Goal: Complete application form

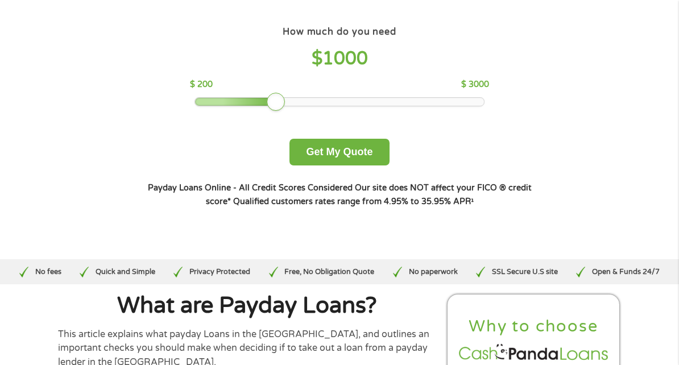
scroll to position [109, 0]
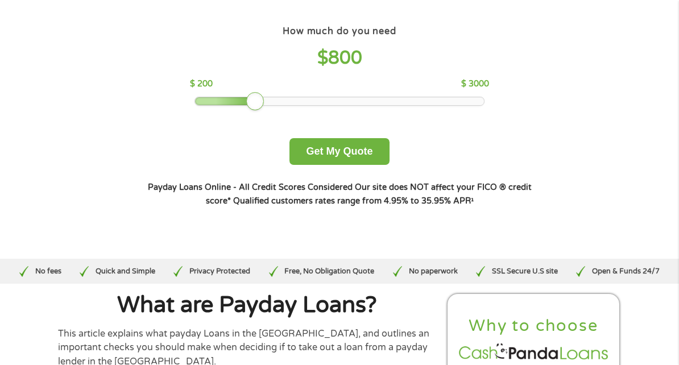
drag, startPoint x: 259, startPoint y: 122, endPoint x: 245, endPoint y: 123, distance: 14.3
click at [245, 105] on div at bounding box center [339, 101] width 289 height 8
drag, startPoint x: 245, startPoint y: 123, endPoint x: 303, endPoint y: 111, distance: 59.3
click at [303, 106] on div "How much do you need $ 700 $ 200 $ 3000" at bounding box center [339, 64] width 299 height 83
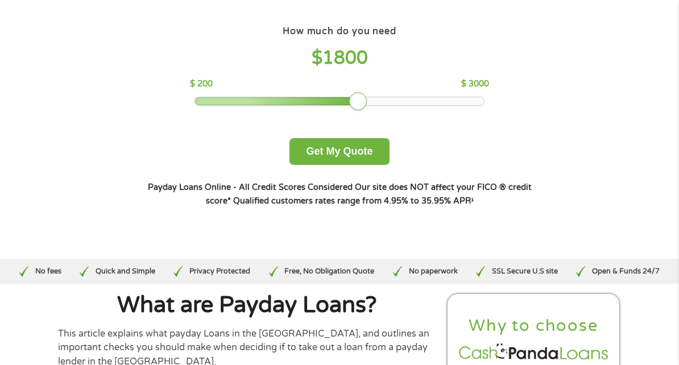
click at [358, 105] on div at bounding box center [339, 101] width 289 height 8
click at [358, 110] on div at bounding box center [358, 101] width 18 height 18
drag, startPoint x: 358, startPoint y: 123, endPoint x: 387, endPoint y: 124, distance: 29.0
click at [387, 110] on div at bounding box center [389, 101] width 18 height 18
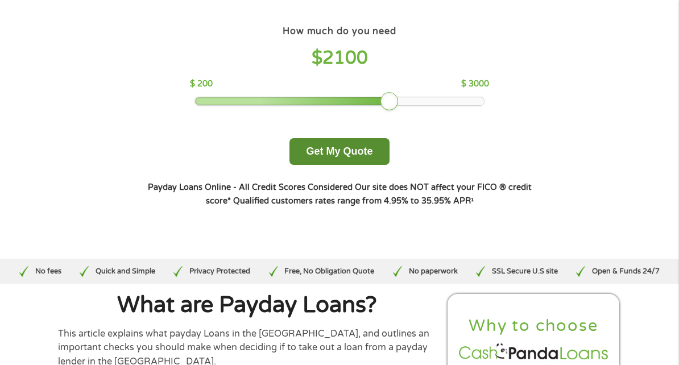
click at [332, 165] on button "Get My Quote" at bounding box center [339, 151] width 100 height 27
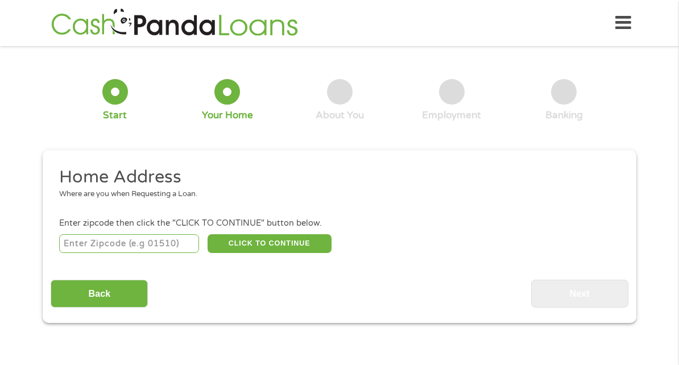
click at [136, 234] on input "number" at bounding box center [129, 243] width 140 height 19
type input "75080"
click at [235, 234] on button "CLICK TO CONTINUE" at bounding box center [270, 243] width 124 height 19
type input "75080"
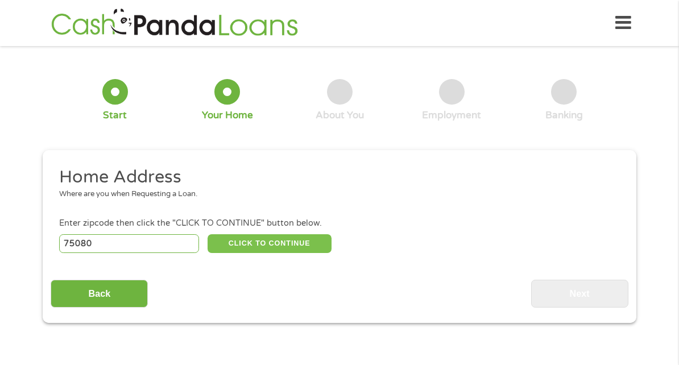
type input "Richardson"
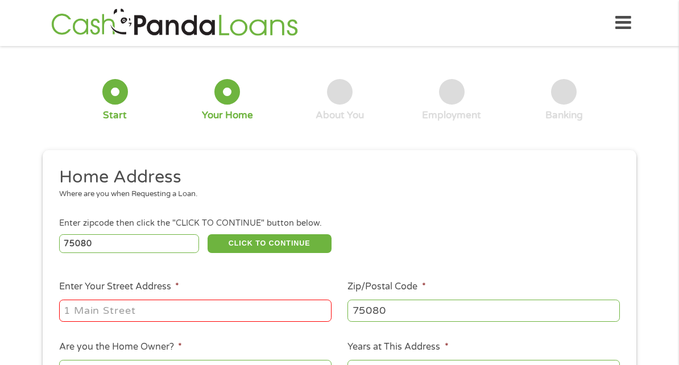
click at [624, 27] on icon at bounding box center [623, 23] width 16 height 28
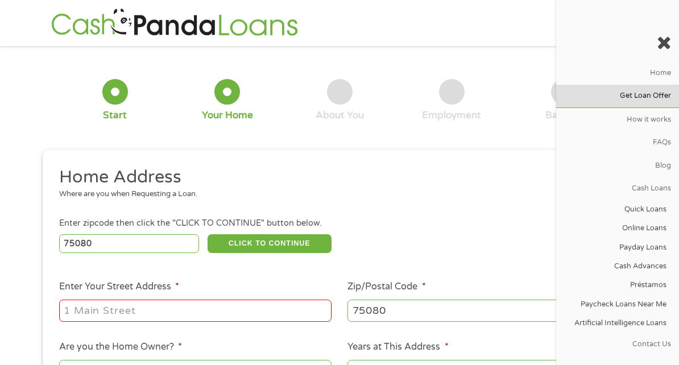
click at [641, 103] on link "Get Loan Offer" at bounding box center [617, 96] width 123 height 23
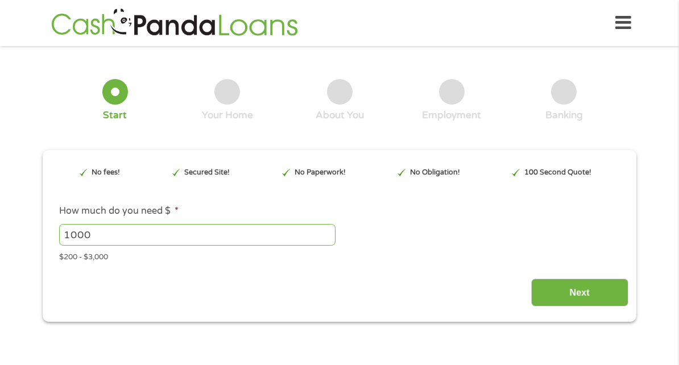
type input "CjwKCAjwlOrFBhBaEiwAw4bYDa6c7O5WhtdOJwdLZAIsx0izX4cE2mT7KdQd_Q5gqj1IBoI--nju2Ro…"
click at [258, 225] on input "1000" at bounding box center [197, 235] width 276 height 22
click at [267, 229] on input "1000" at bounding box center [197, 235] width 276 height 22
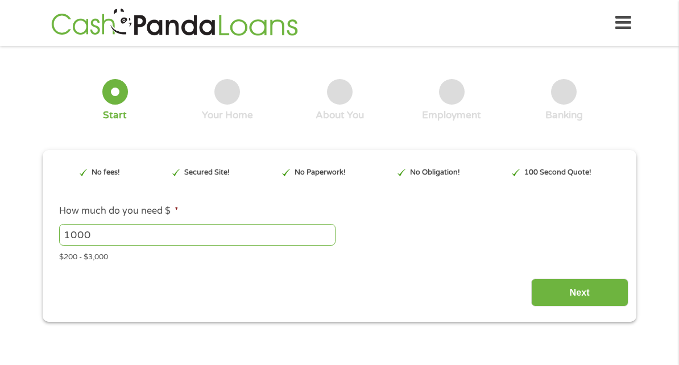
click at [267, 229] on input "1000" at bounding box center [197, 235] width 276 height 22
type input "2000"
click at [593, 295] on input "Next" at bounding box center [579, 293] width 97 height 28
